Goal: Task Accomplishment & Management: Complete application form

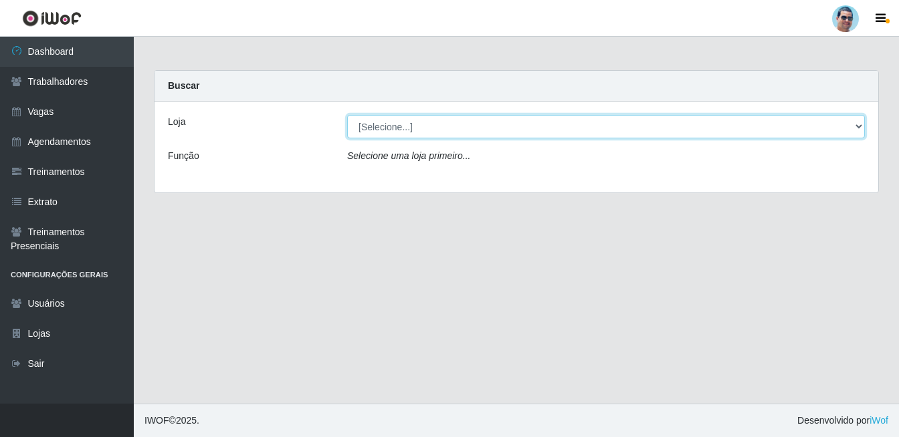
drag, startPoint x: 370, startPoint y: 122, endPoint x: 361, endPoint y: 133, distance: 14.2
click at [370, 122] on select "[Selecione...] Mercadinho Extrabom" at bounding box center [605, 126] width 517 height 23
select select "175"
click at [347, 115] on select "[Selecione...] Mercadinho Extrabom" at bounding box center [605, 126] width 517 height 23
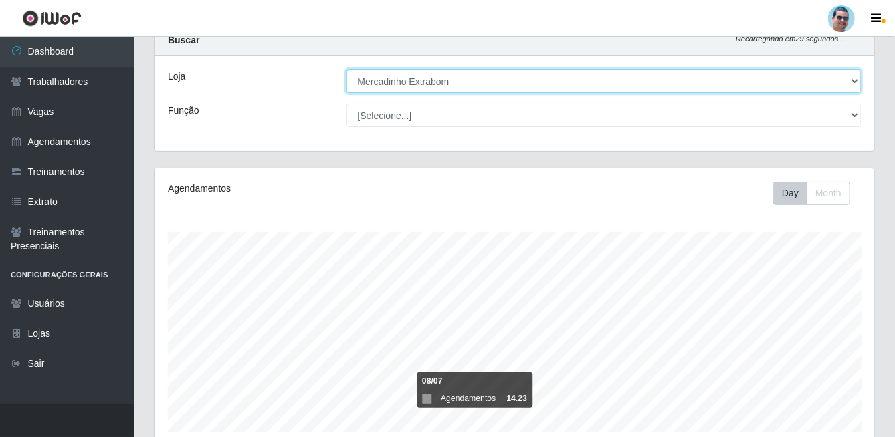
scroll to position [211, 0]
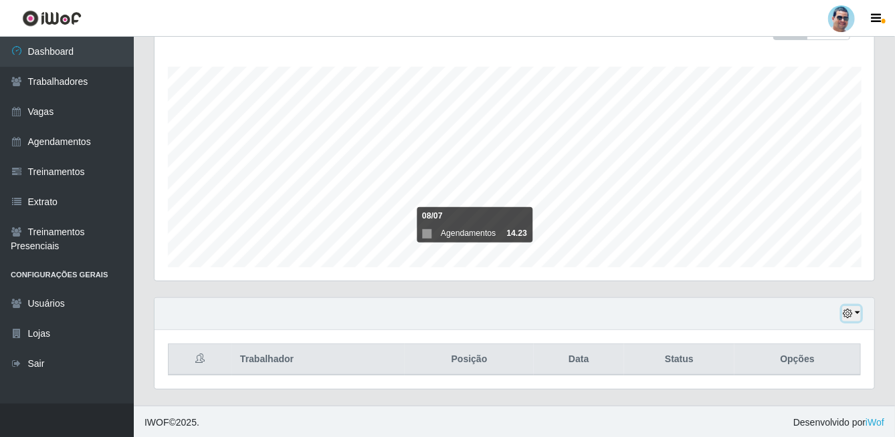
click at [843, 311] on icon "button" at bounding box center [846, 313] width 9 height 9
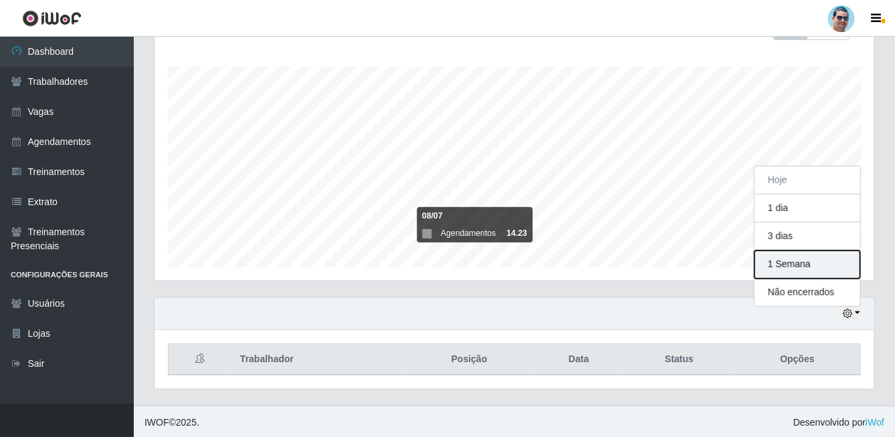
click at [774, 269] on button "1 Semana" at bounding box center [807, 265] width 106 height 28
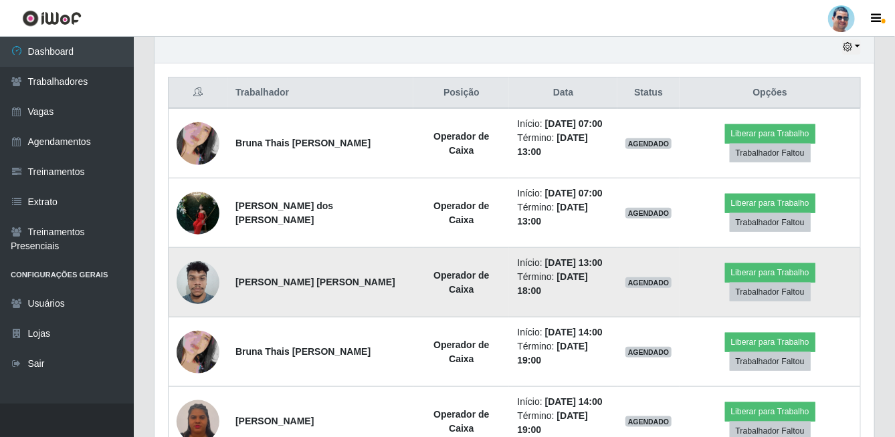
scroll to position [478, 0]
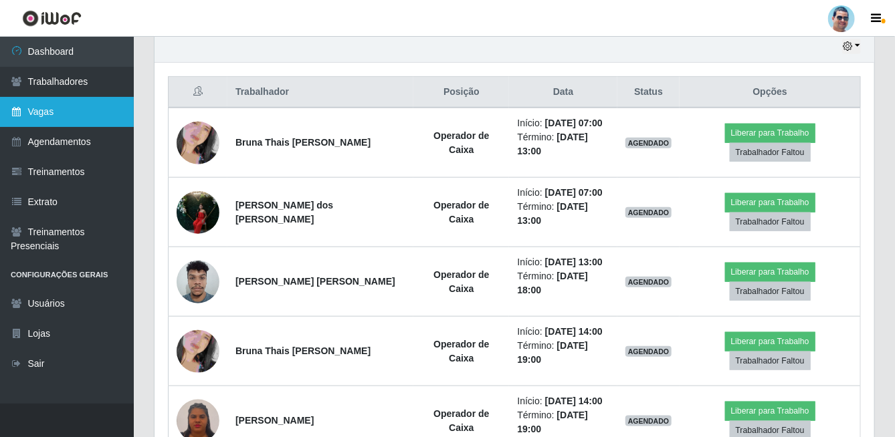
click at [45, 110] on link "Vagas" at bounding box center [67, 112] width 134 height 30
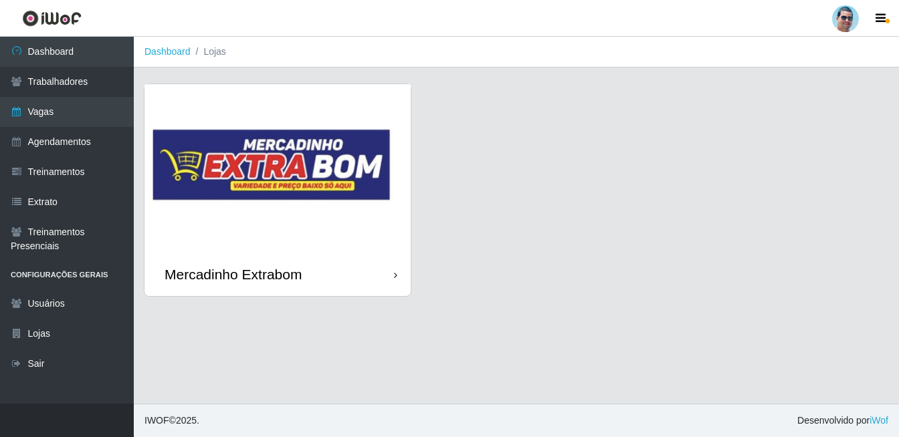
click at [346, 236] on img at bounding box center [277, 168] width 266 height 168
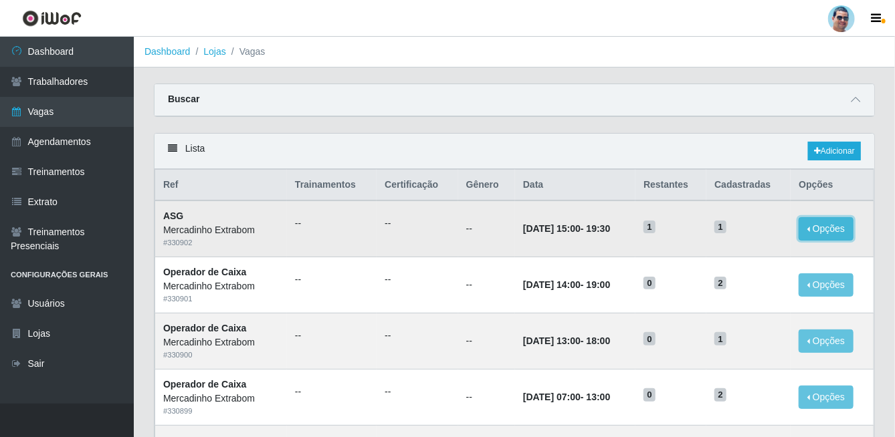
click at [830, 225] on button "Opções" at bounding box center [825, 228] width 55 height 23
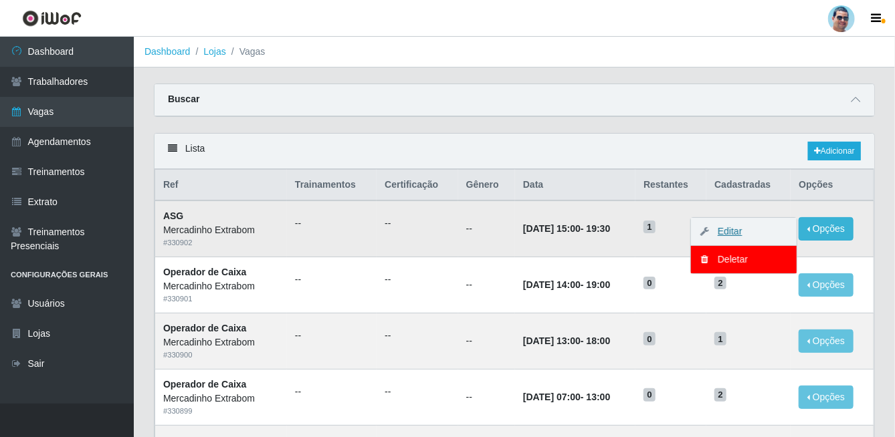
click at [734, 233] on link "Editar" at bounding box center [723, 231] width 38 height 11
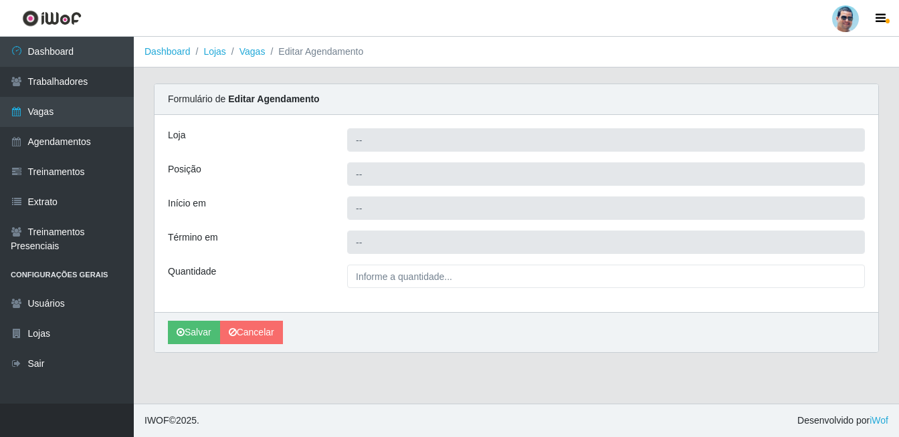
type input "Mercadinho Extrabom"
type input "ASG"
type input "[DATE] 15:00:00"
type input "[DATE] 19:30:00"
type input "1__"
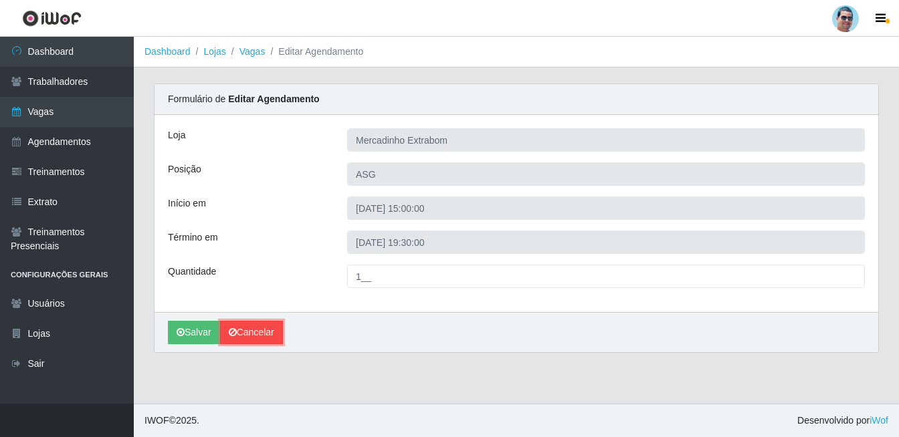
click at [254, 325] on link "Cancelar" at bounding box center [251, 332] width 63 height 23
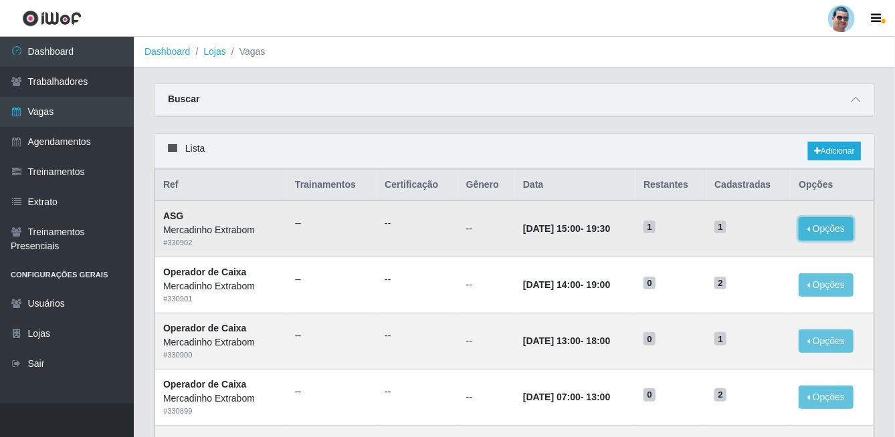
click at [814, 232] on button "Opções" at bounding box center [825, 228] width 55 height 23
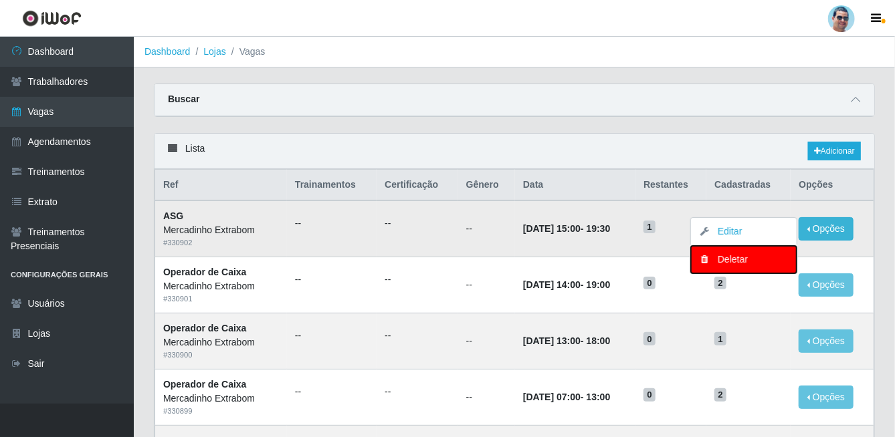
click at [735, 260] on div "Deletar" at bounding box center [743, 260] width 79 height 14
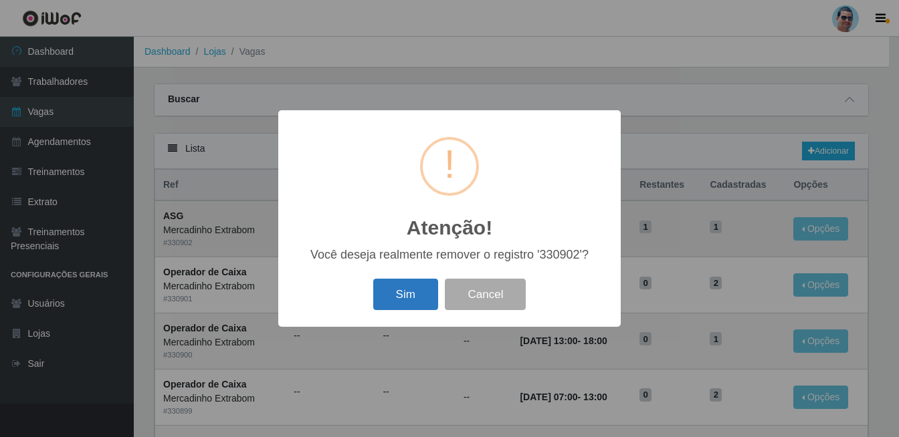
click at [421, 289] on button "Sim" at bounding box center [405, 294] width 65 height 31
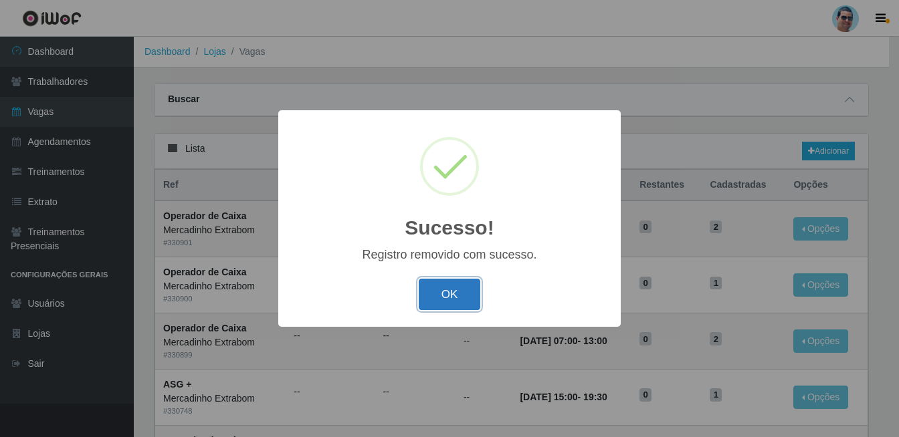
click at [449, 294] on button "OK" at bounding box center [450, 294] width 62 height 31
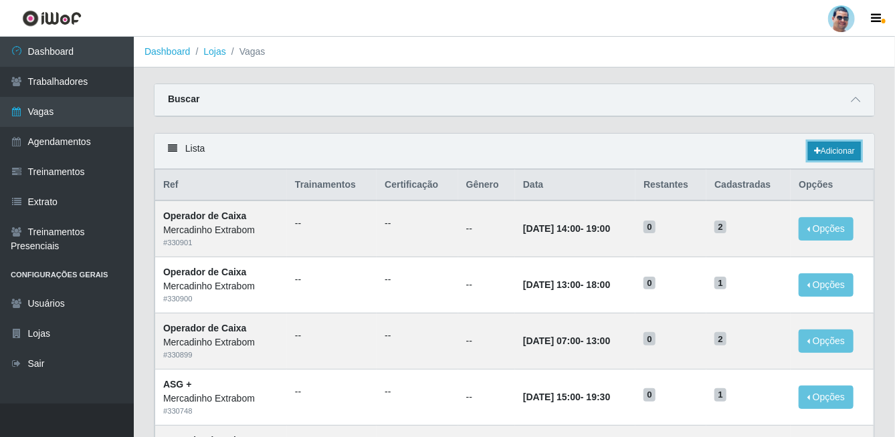
click at [844, 152] on link "Adicionar" at bounding box center [834, 151] width 53 height 19
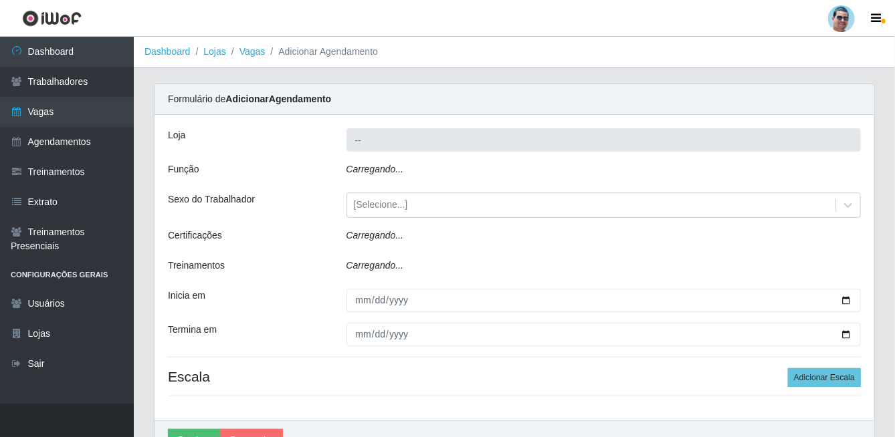
type input "Mercadinho Extrabom"
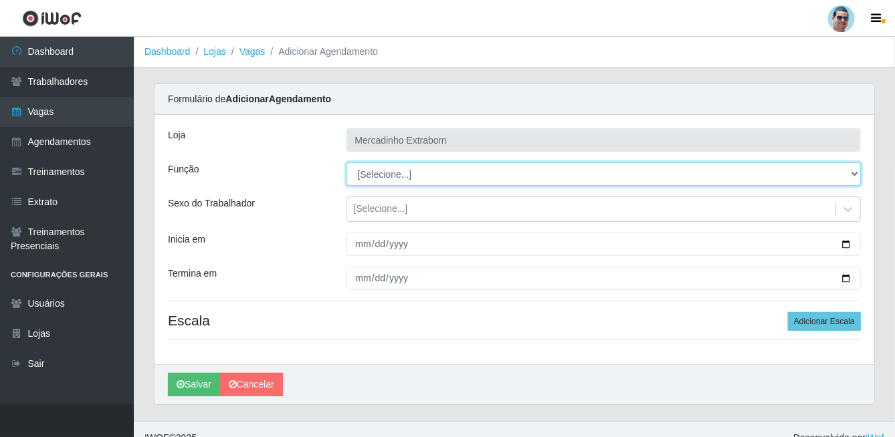
click at [371, 177] on select "[Selecione...] ASG ASG + ASG ++ Balconista Balconista + Balconista ++ Carregado…" at bounding box center [603, 173] width 515 height 23
select select "80"
click at [346, 162] on select "[Selecione...] ASG ASG + ASG ++ Balconista Balconista + Balconista ++ Carregado…" at bounding box center [603, 173] width 515 height 23
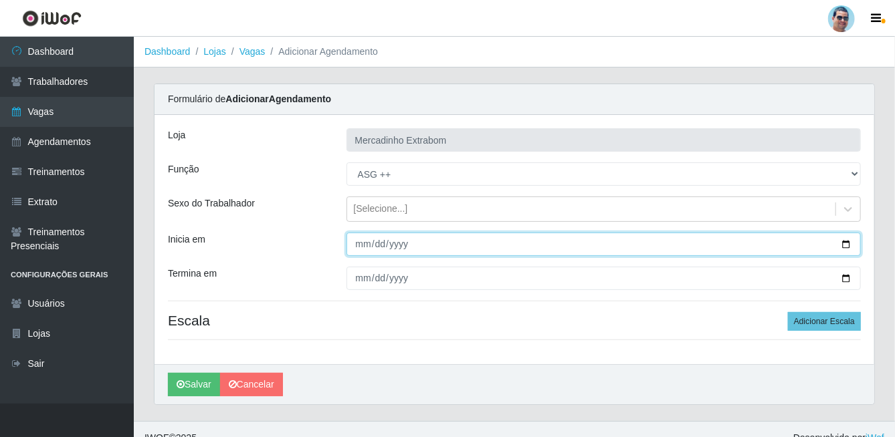
click at [364, 244] on input "Inicia em" at bounding box center [603, 244] width 515 height 23
type input "[DATE]"
click at [168, 373] on button "Salvar" at bounding box center [194, 384] width 52 height 23
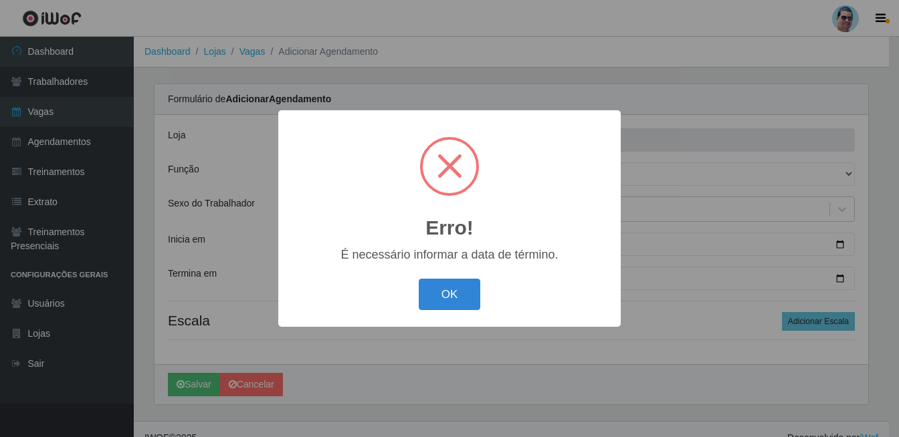
click at [419, 279] on button "OK" at bounding box center [450, 294] width 62 height 31
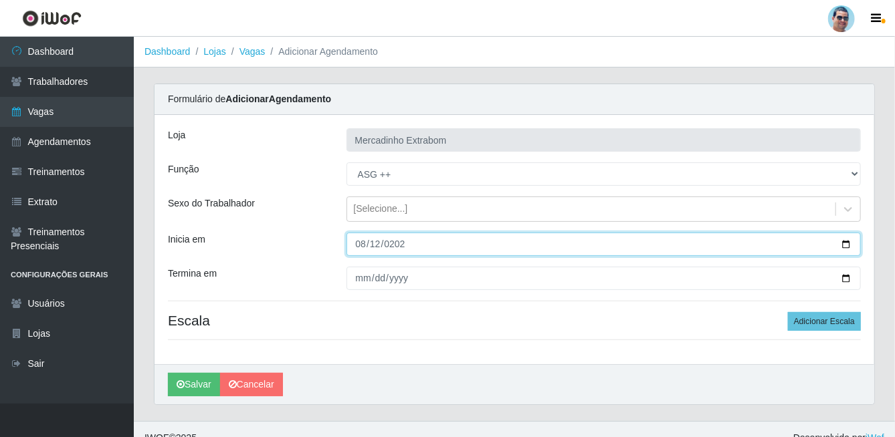
type input "[DATE]"
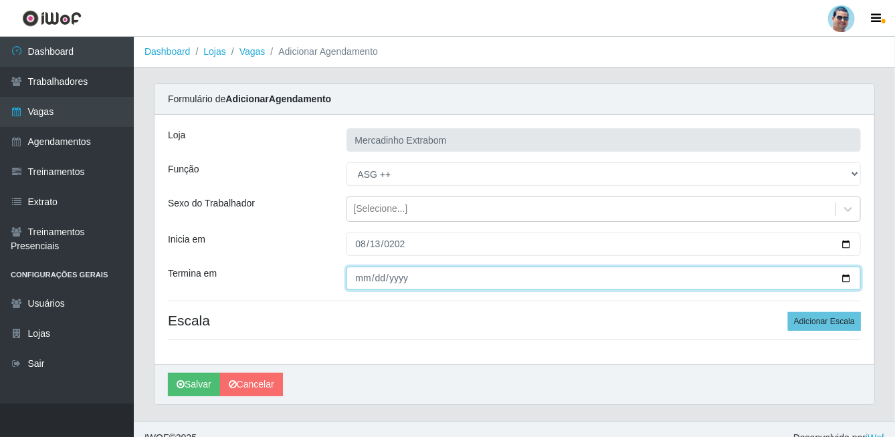
click at [363, 276] on input "Termina em" at bounding box center [603, 278] width 515 height 23
type input "[DATE]"
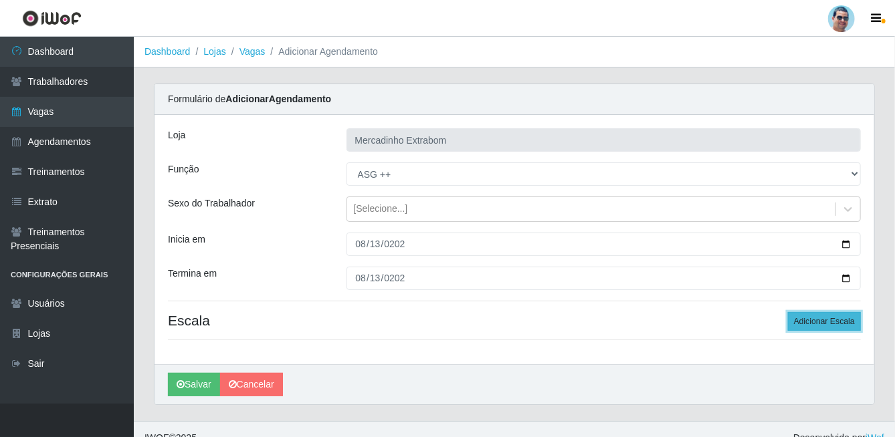
click at [831, 326] on button "Adicionar Escala" at bounding box center [824, 321] width 73 height 19
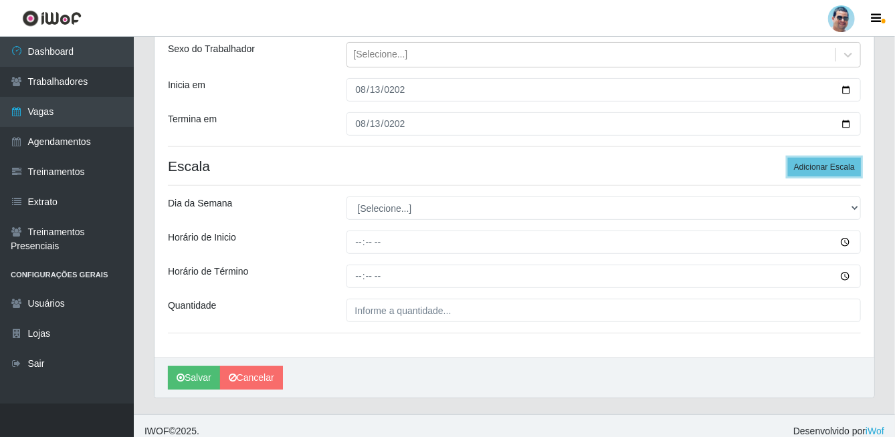
scroll to position [164, 0]
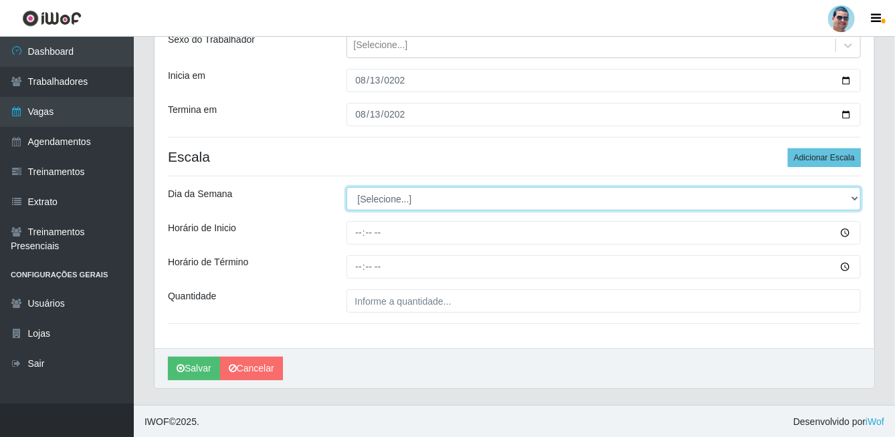
click at [376, 194] on select "[Selecione...] Segunda Terça Quarta Quinta Sexta Sábado Domingo" at bounding box center [603, 198] width 515 height 23
select select "3"
click at [346, 187] on select "[Selecione...] Segunda Terça Quarta Quinta Sexta Sábado Domingo" at bounding box center [603, 198] width 515 height 23
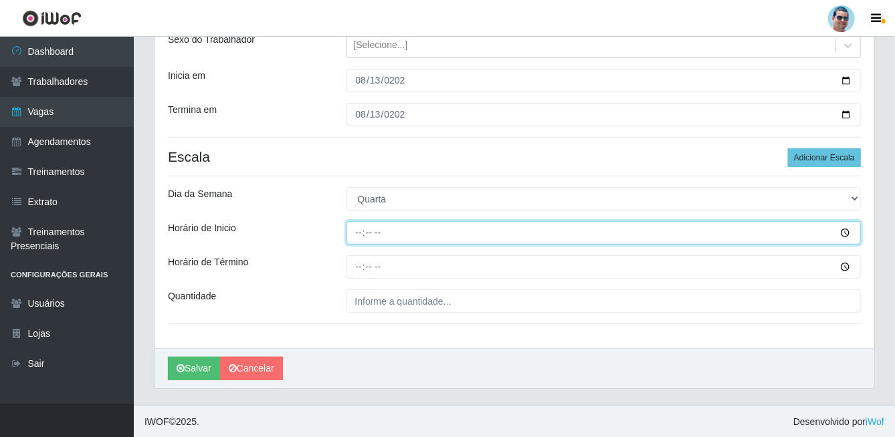
click at [356, 230] on input "Horário de Inicio" at bounding box center [603, 232] width 515 height 23
type input "14:00"
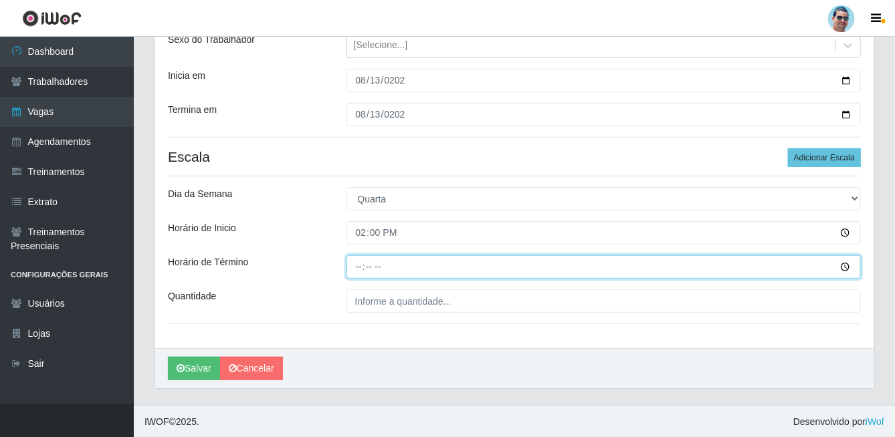
click at [353, 263] on input "Horário de Término" at bounding box center [603, 266] width 515 height 23
type input "19:30"
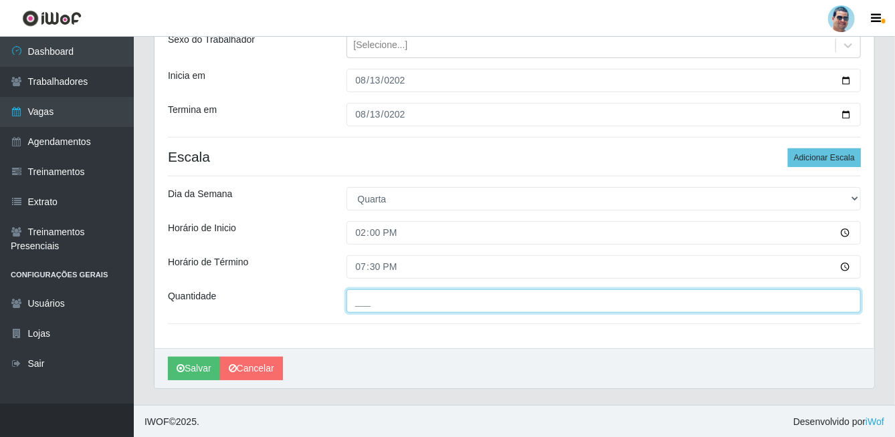
click at [386, 296] on input "___" at bounding box center [603, 300] width 515 height 23
type input "01_"
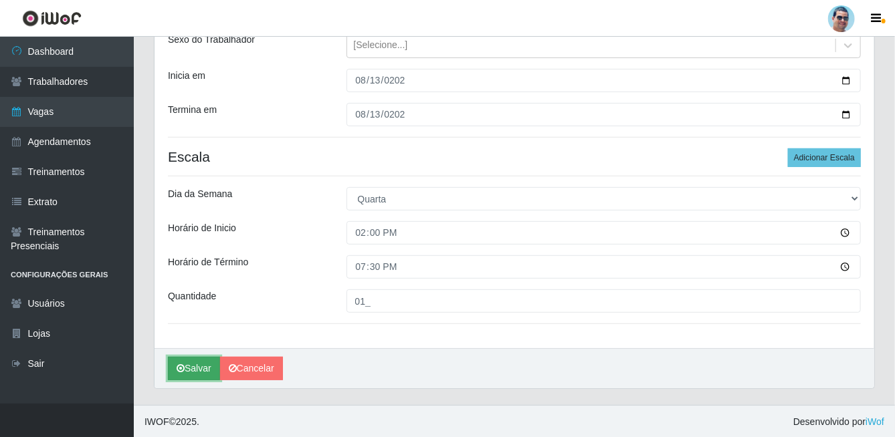
click at [196, 364] on button "Salvar" at bounding box center [194, 368] width 52 height 23
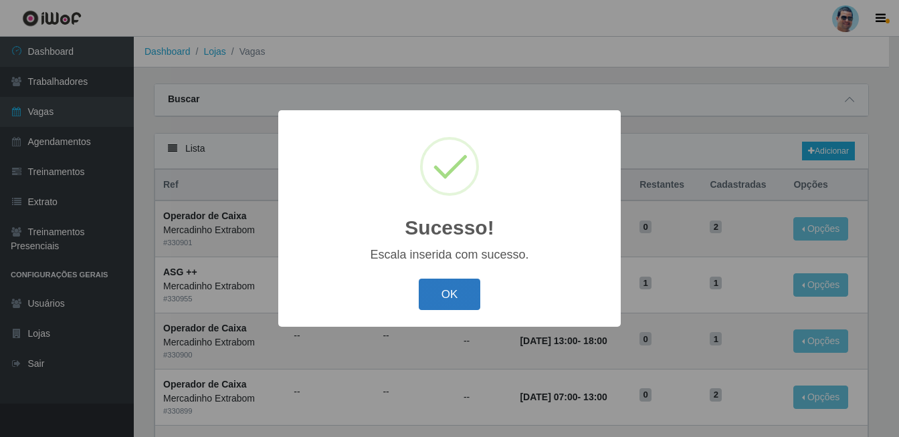
click at [437, 295] on button "OK" at bounding box center [450, 294] width 62 height 31
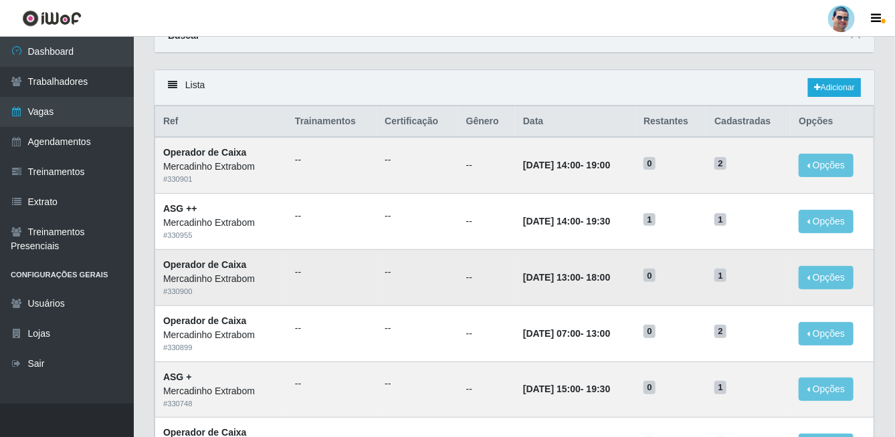
scroll to position [67, 0]
